Goal: Information Seeking & Learning: Learn about a topic

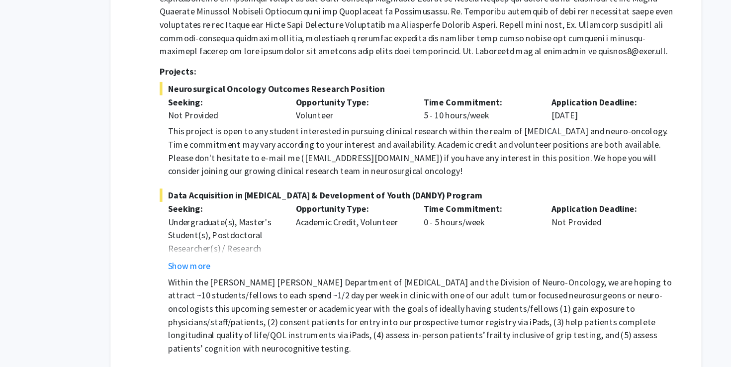
scroll to position [339, 0]
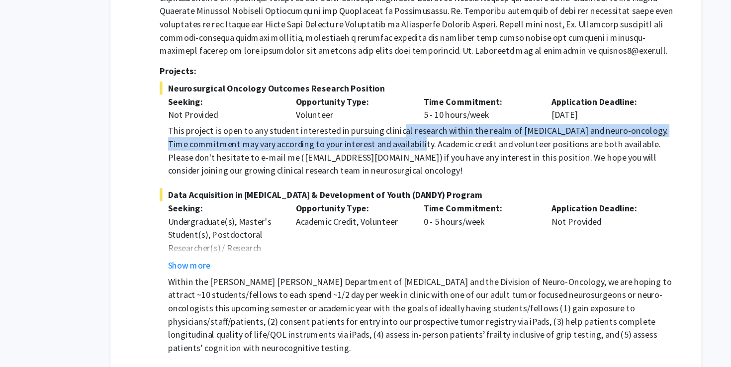
drag, startPoint x: 359, startPoint y: 153, endPoint x: 363, endPoint y: 162, distance: 9.6
click at [363, 162] on div "This project is open to any student interested in pursuing clinical research wi…" at bounding box center [381, 172] width 460 height 48
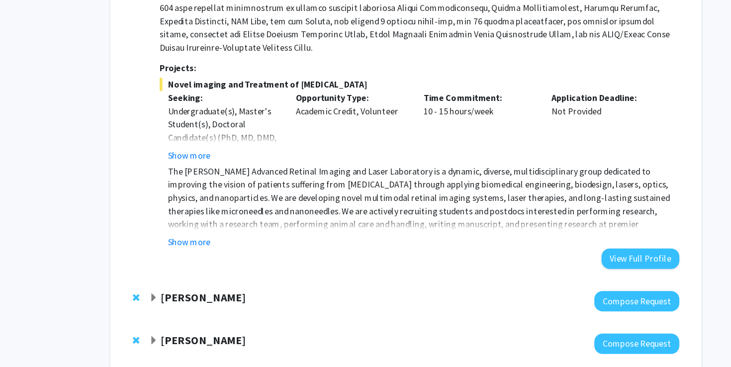
scroll to position [920, 0]
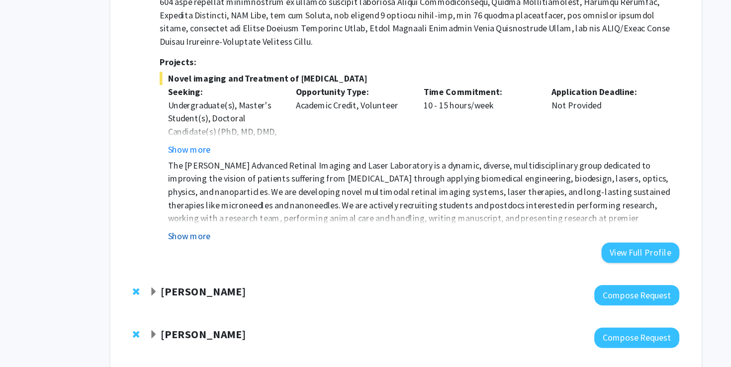
click at [182, 243] on button "Show more" at bounding box center [170, 249] width 38 height 12
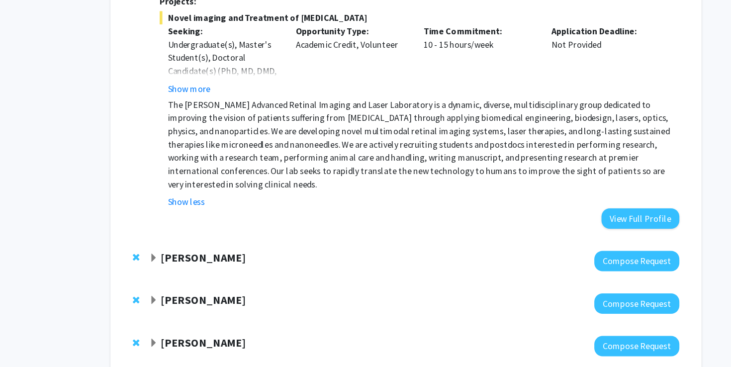
scroll to position [995, 0]
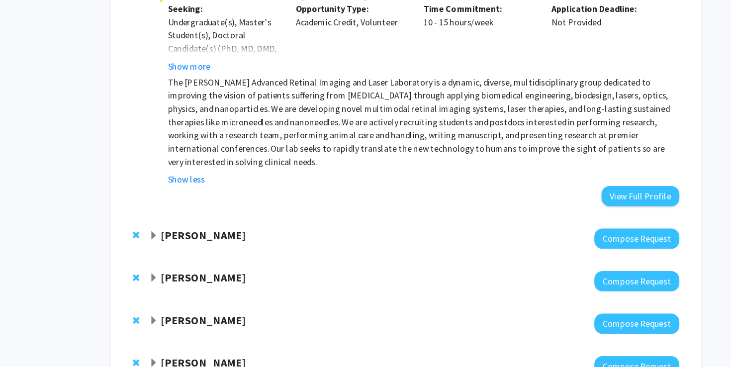
click at [176, 242] on strong "[PERSON_NAME]" at bounding box center [183, 248] width 77 height 12
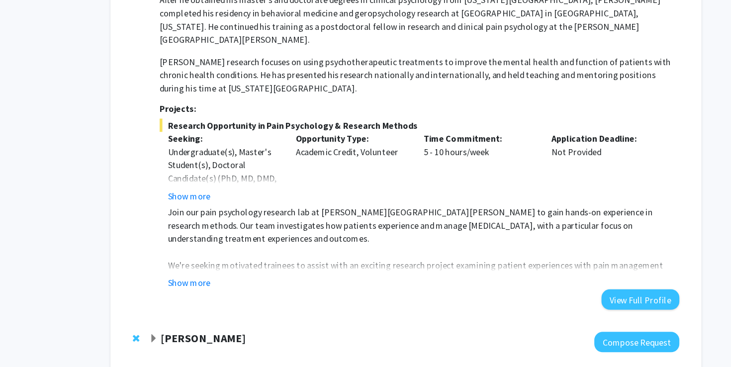
scroll to position [1289, 0]
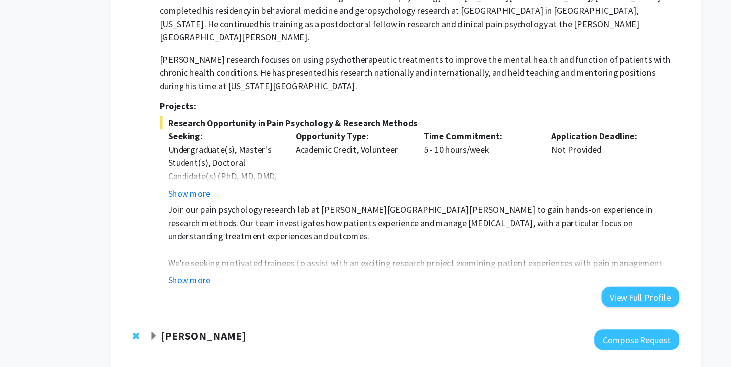
click at [191, 333] on strong "[PERSON_NAME]" at bounding box center [183, 339] width 77 height 12
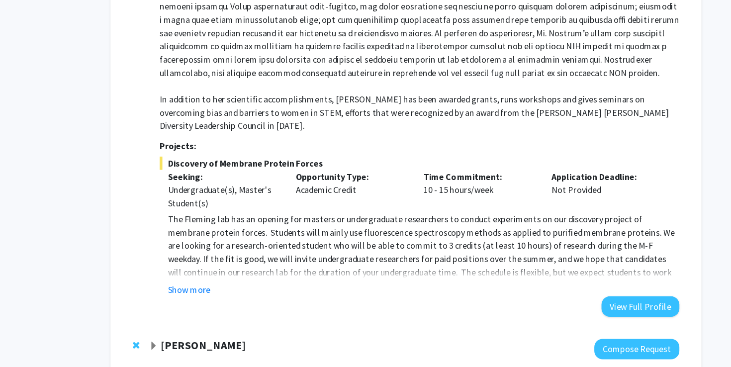
scroll to position [1726, 0]
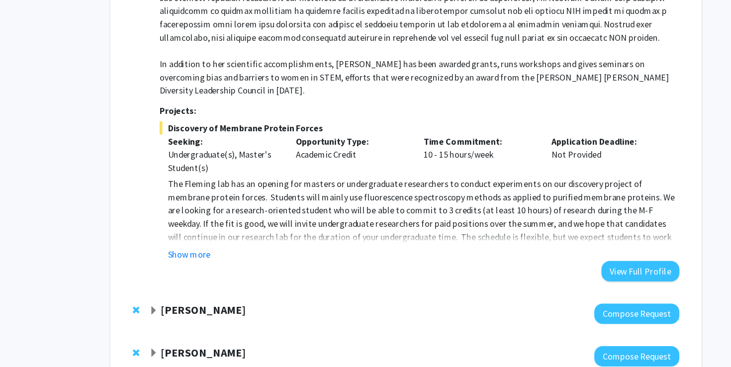
click at [180, 309] on strong "[PERSON_NAME]" at bounding box center [183, 315] width 77 height 12
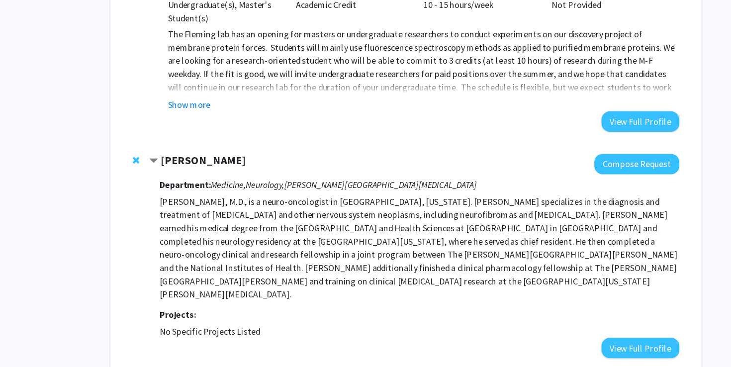
scroll to position [1868, 0]
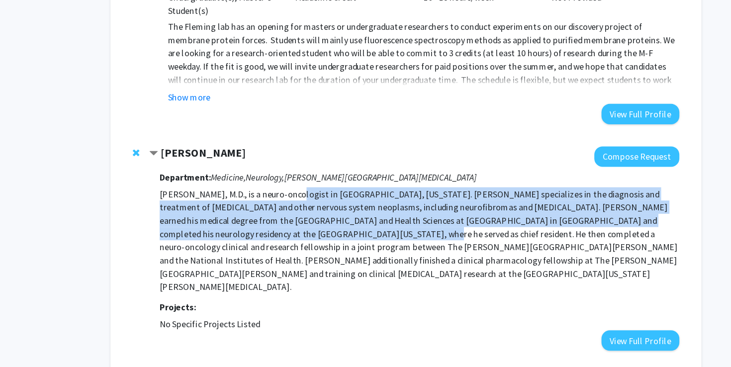
drag, startPoint x: 263, startPoint y: 137, endPoint x: 260, endPoint y: 180, distance: 42.9
click at [260, 205] on p "[PERSON_NAME], M.D., is a neuro-oncologist in [GEOGRAPHIC_DATA], [US_STATE]. [P…" at bounding box center [378, 252] width 468 height 95
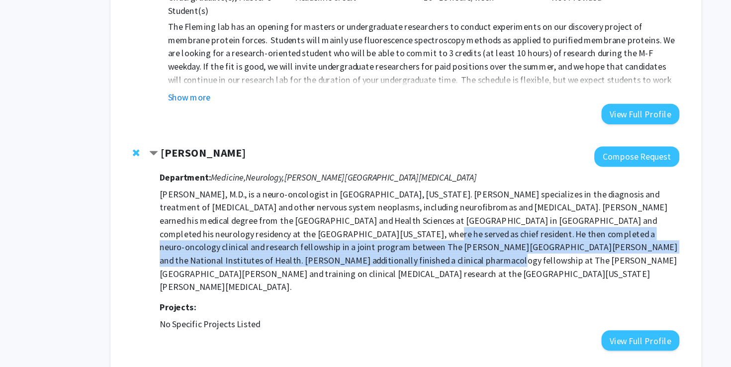
drag, startPoint x: 264, startPoint y: 180, endPoint x: 262, endPoint y: 204, distance: 24.9
click at [262, 205] on p "[PERSON_NAME], M.D., is a neuro-oncologist in [GEOGRAPHIC_DATA], [US_STATE]. [P…" at bounding box center [378, 252] width 468 height 95
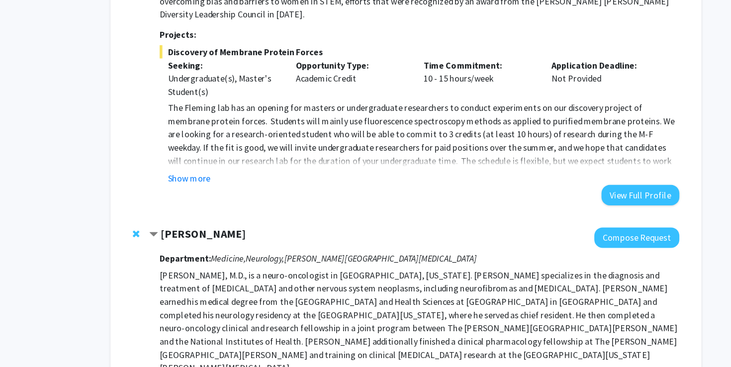
scroll to position [1820, 0]
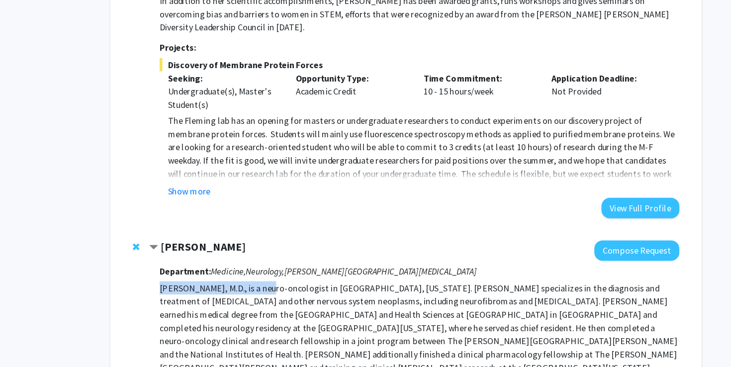
drag, startPoint x: 201, startPoint y: 179, endPoint x: 240, endPoint y: 187, distance: 39.3
click at [240, 235] on div "Department: Medicine, Neurology, [PERSON_NAME][GEOGRAPHIC_DATA][MEDICAL_DATA] […" at bounding box center [378, 318] width 468 height 166
click at [240, 253] on p "[PERSON_NAME], M.D., is a neuro-oncologist in [GEOGRAPHIC_DATA], [US_STATE]. [P…" at bounding box center [378, 300] width 468 height 95
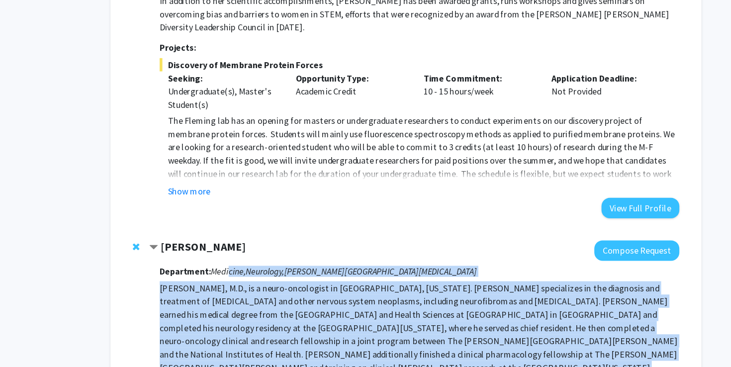
drag, startPoint x: 204, startPoint y: 171, endPoint x: 239, endPoint y: 255, distance: 90.5
click at [239, 255] on div "Department: Medicine, Neurology, [PERSON_NAME][GEOGRAPHIC_DATA][MEDICAL_DATA] […" at bounding box center [378, 318] width 468 height 166
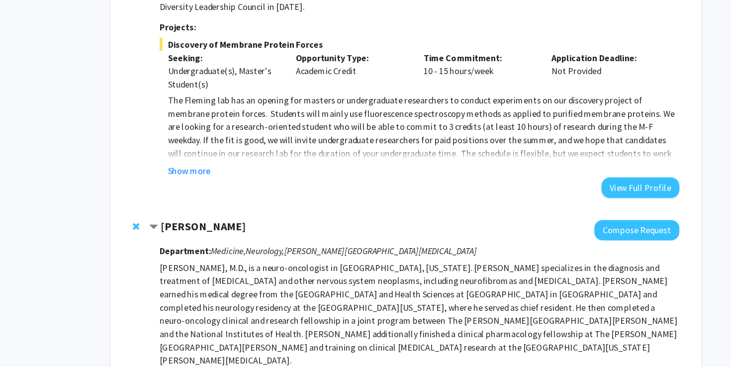
drag, startPoint x: 156, startPoint y: 284, endPoint x: 234, endPoint y: 283, distance: 78.1
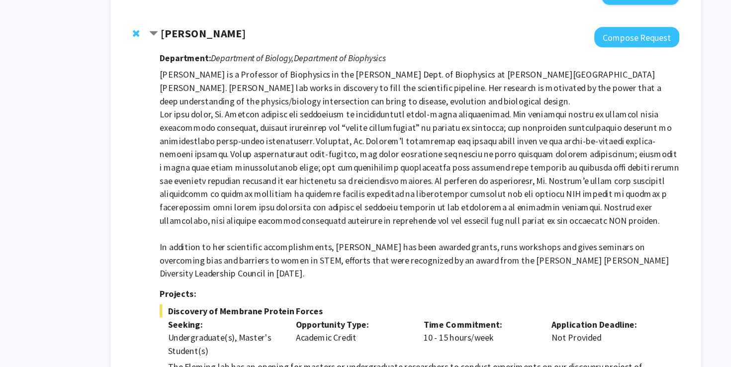
scroll to position [1493, 0]
